Goal: Transaction & Acquisition: Obtain resource

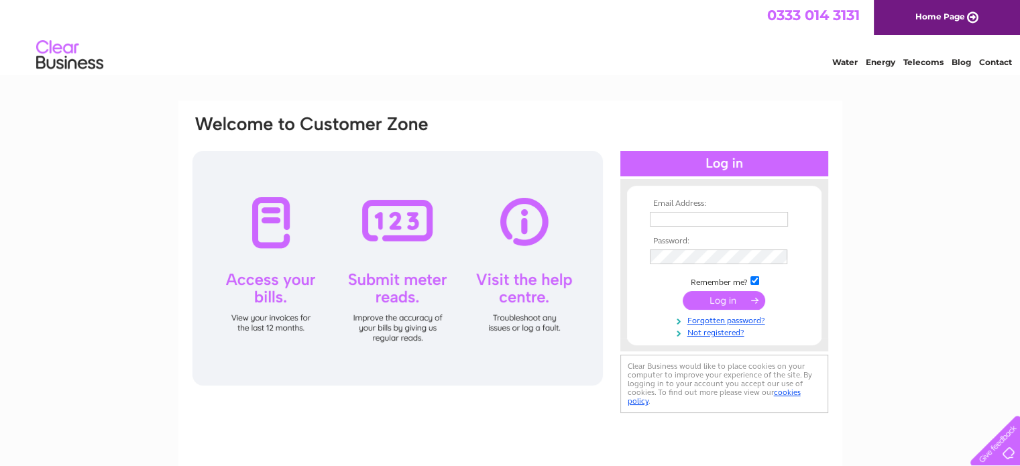
type input "[EMAIL_ADDRESS][DOMAIN_NAME]"
click at [723, 300] on input "submit" at bounding box center [723, 300] width 82 height 19
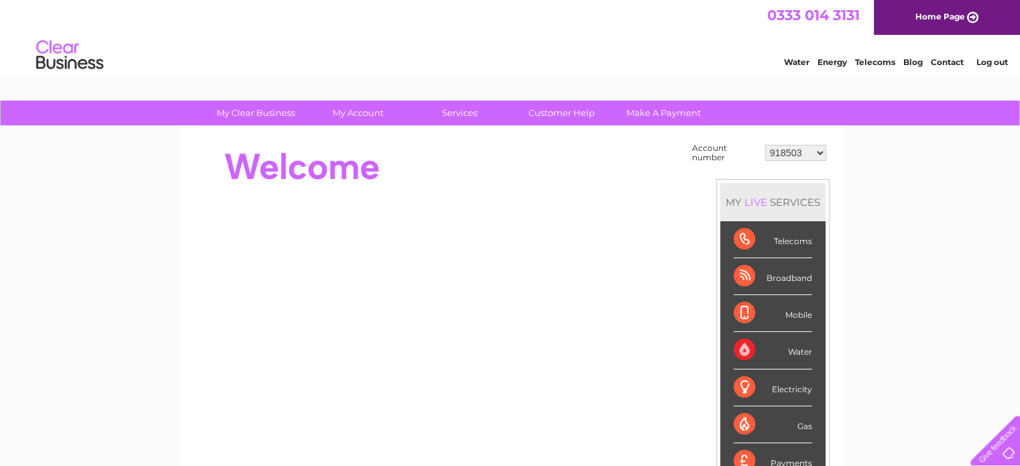
click at [821, 153] on select "918503 30290706" at bounding box center [795, 153] width 61 height 16
click at [994, 58] on link "Log out" at bounding box center [991, 62] width 32 height 10
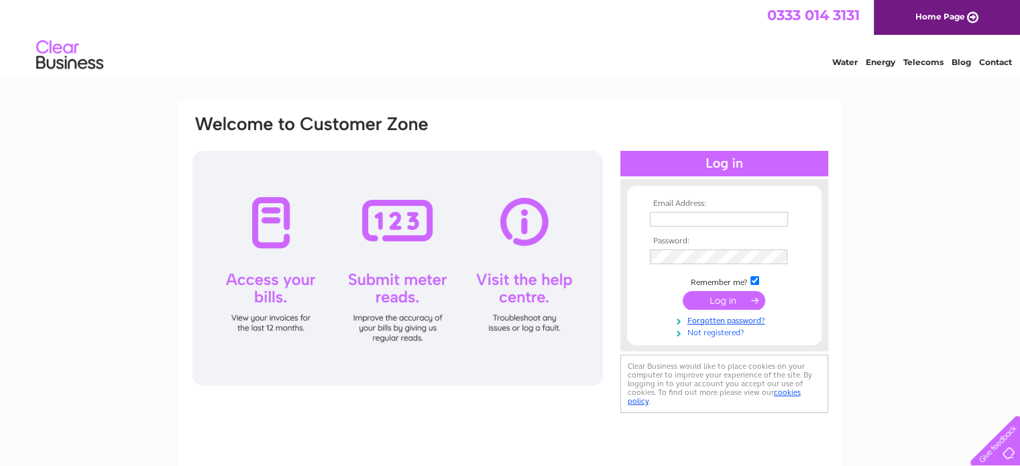
type input "crightons.cycles@btconnect.com"
click at [716, 333] on link "Not registered?" at bounding box center [726, 331] width 152 height 13
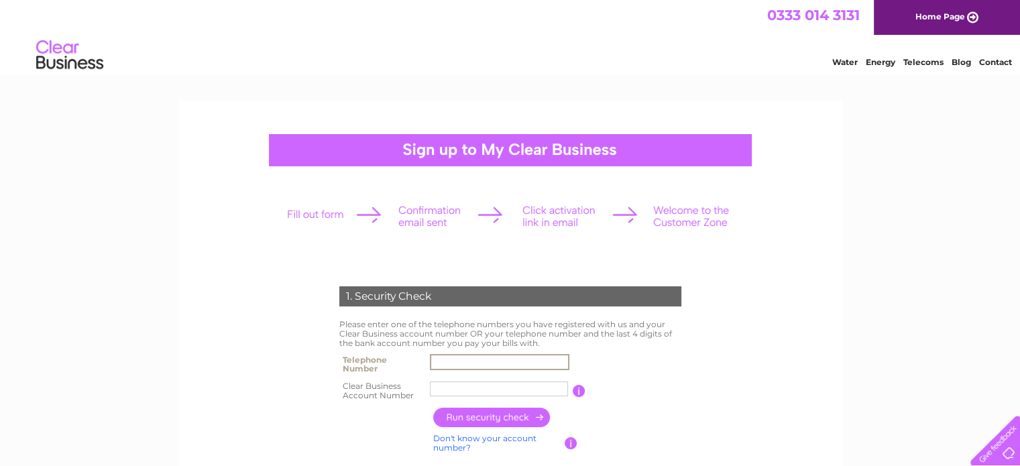
click at [473, 362] on input "text" at bounding box center [499, 362] width 139 height 16
type input "01250876100"
click at [460, 390] on input "text" at bounding box center [499, 389] width 139 height 16
type input "30313214"
click at [496, 416] on input "button" at bounding box center [492, 417] width 118 height 19
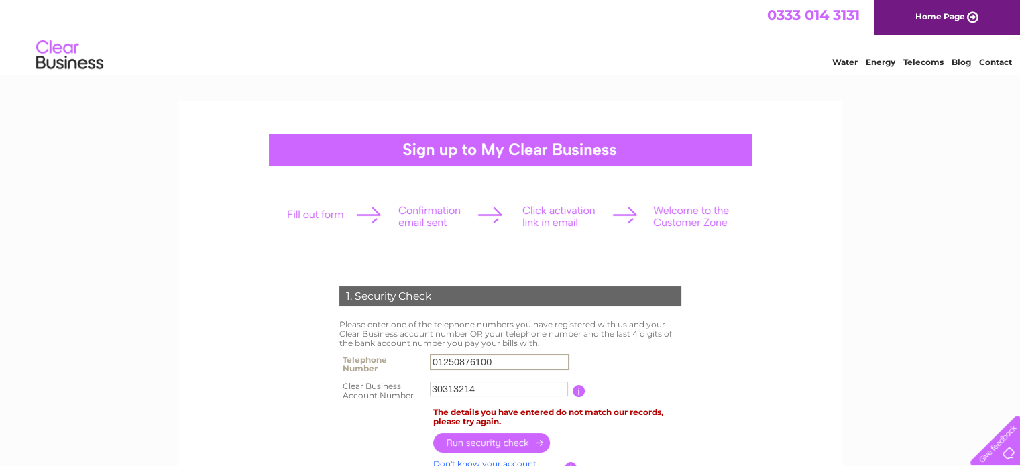
click at [496, 358] on input "01250876100" at bounding box center [499, 362] width 139 height 16
type input "0"
click at [515, 444] on input "button" at bounding box center [492, 442] width 118 height 19
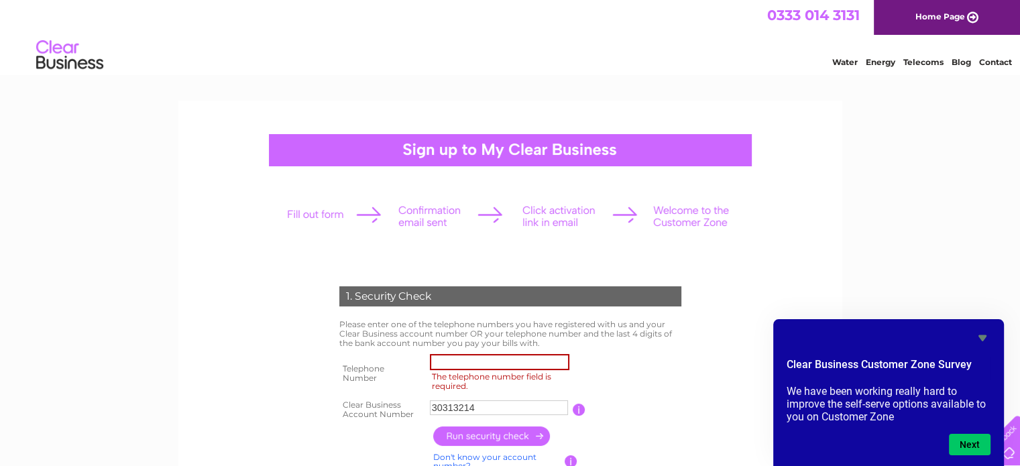
click at [981, 337] on icon "Hide survey" at bounding box center [982, 338] width 8 height 6
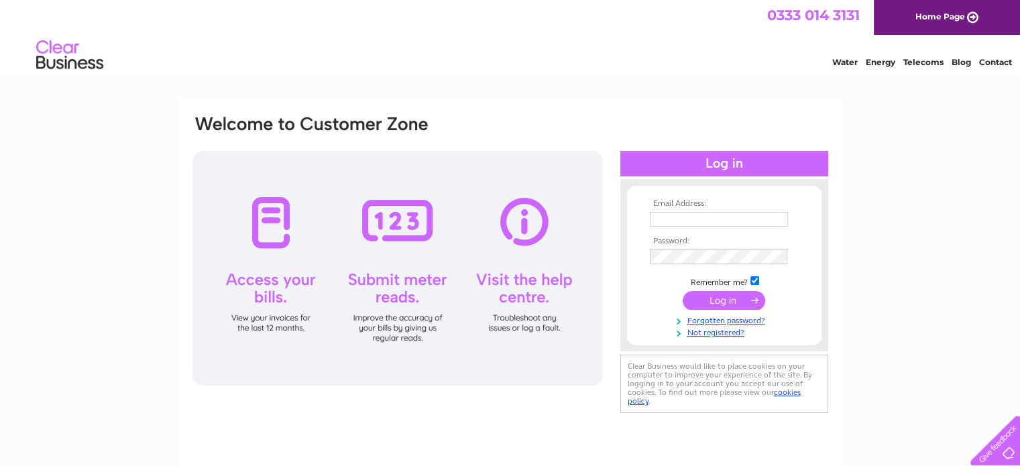
type input "[EMAIL_ADDRESS][DOMAIN_NAME]"
click at [724, 295] on input "submit" at bounding box center [723, 300] width 82 height 19
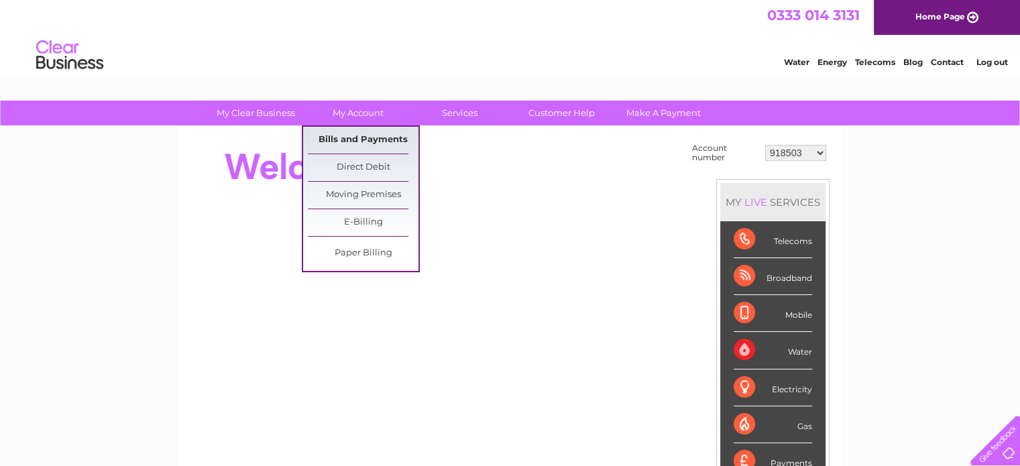
click at [377, 137] on link "Bills and Payments" at bounding box center [363, 140] width 111 height 27
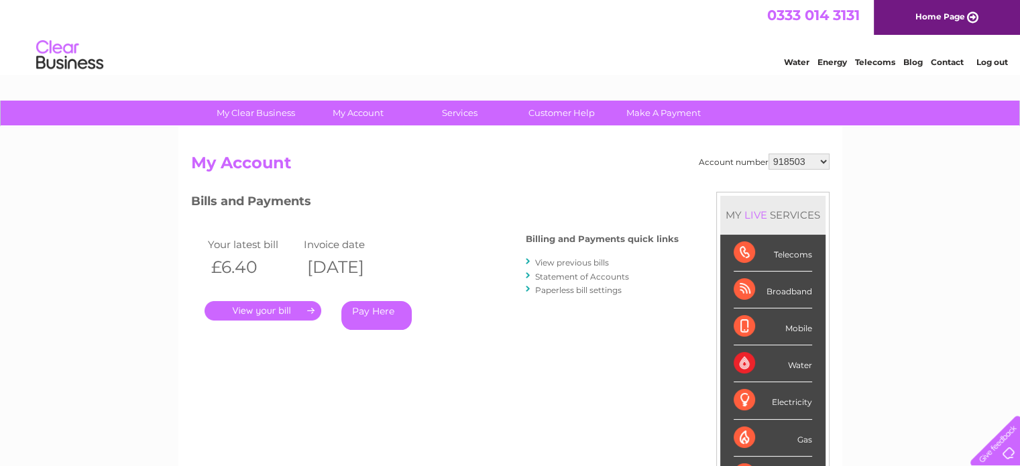
click at [823, 160] on select "918503 30290706" at bounding box center [798, 162] width 61 height 16
select select "30290706"
click at [768, 154] on select "918503 30290706" at bounding box center [798, 162] width 61 height 16
click at [598, 262] on link "View previous bills" at bounding box center [572, 262] width 74 height 10
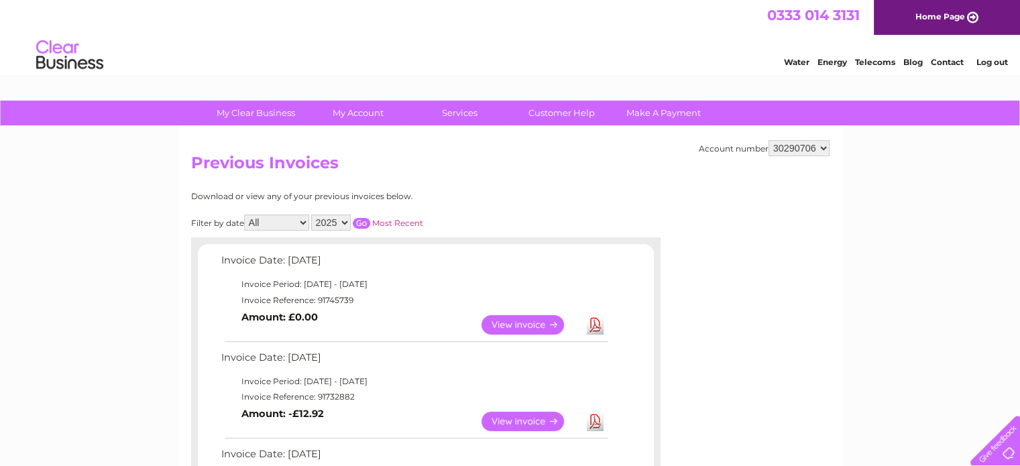
click at [533, 421] on link "View" at bounding box center [530, 421] width 99 height 19
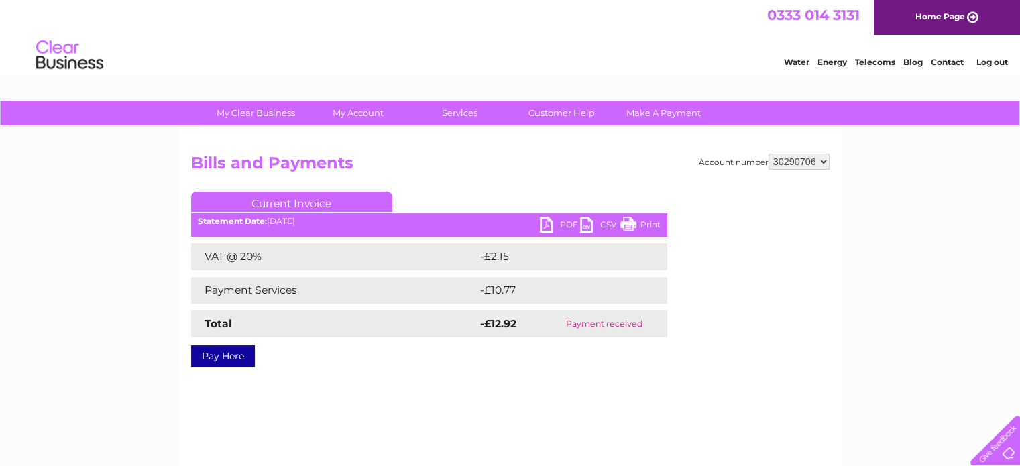
click at [545, 225] on link "PDF" at bounding box center [560, 226] width 40 height 19
